Goal: Navigation & Orientation: Find specific page/section

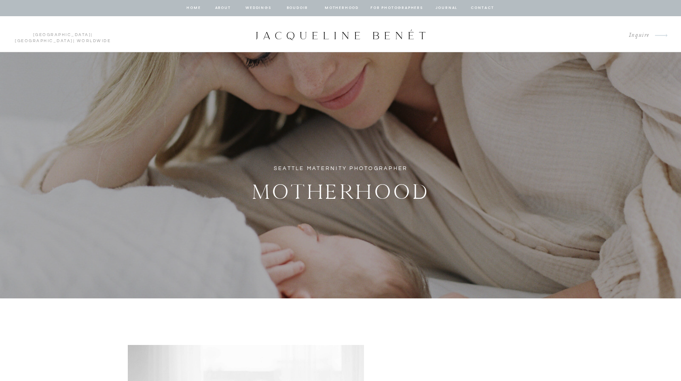
click at [299, 7] on nav "BOUDOIR" at bounding box center [297, 7] width 23 height 7
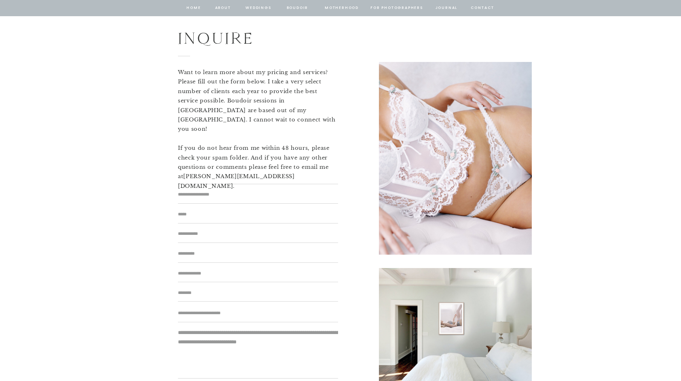
scroll to position [4936, 0]
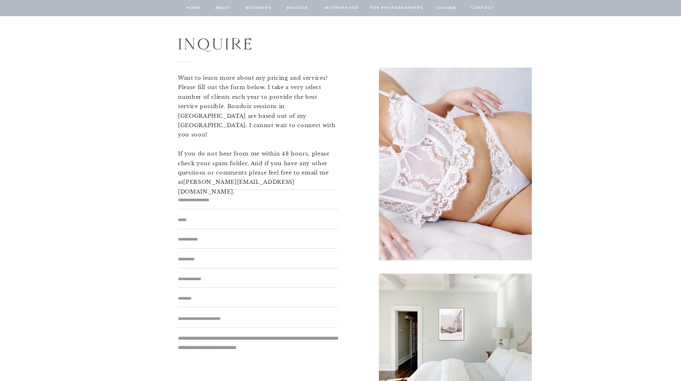
click at [195, 7] on nav "home" at bounding box center [193, 7] width 15 height 7
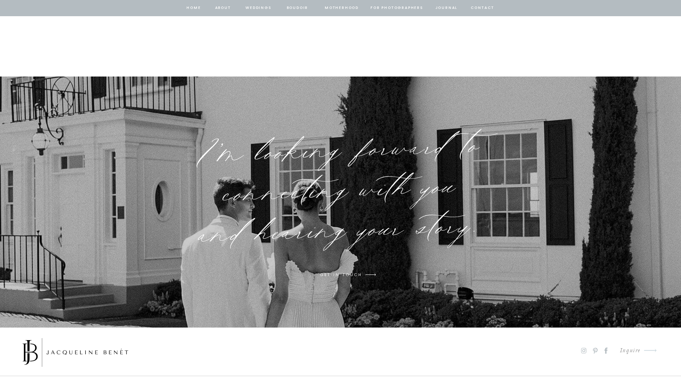
scroll to position [6235, 0]
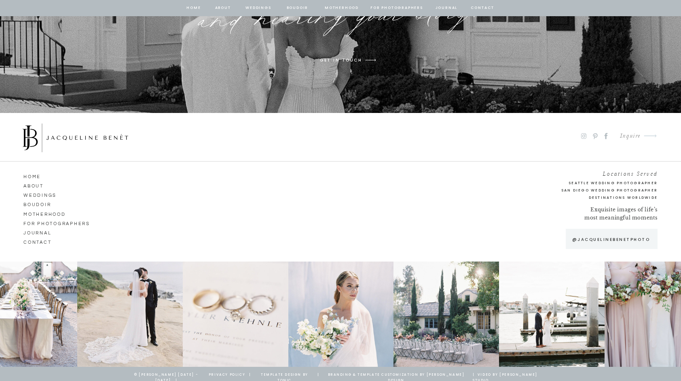
click at [623, 236] on p "@jacquelinebenetphoto" at bounding box center [611, 239] width 86 height 7
